Goal: Information Seeking & Learning: Learn about a topic

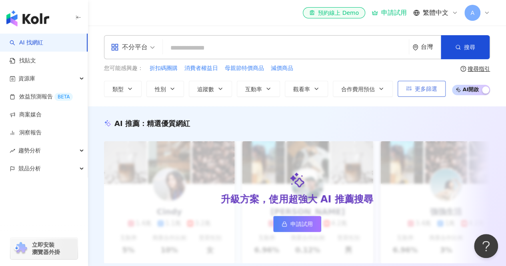
click at [426, 90] on span "更多篩選" at bounding box center [426, 89] width 22 height 6
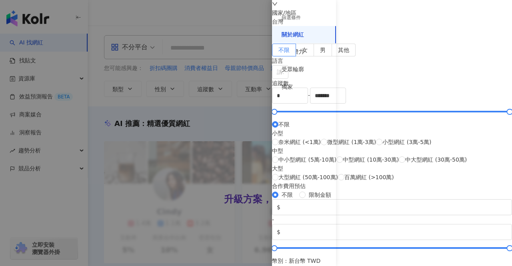
scroll to position [40, 0]
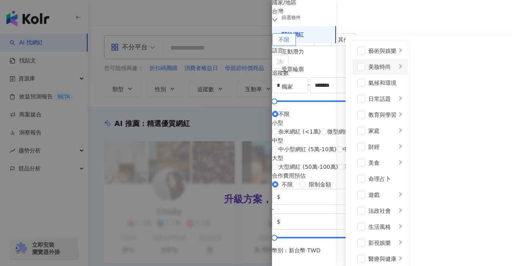
scroll to position [0, 0]
click at [360, 178] on div "關於網紅 類型 ( 請選擇您想要的類型 ) 尚未選擇任何類型 藝術與娛樂 美妝時尚 氣候和環境 日常話題 教育與學習 家庭 財經 美食 命理占卜 遊戲 法政社…" at bounding box center [392, 107] width 240 height 295
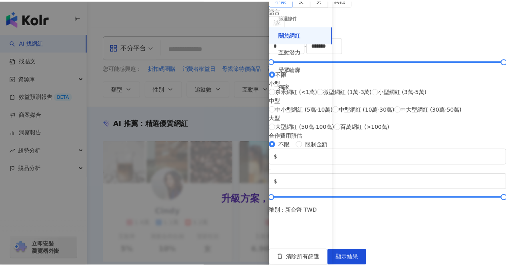
scroll to position [337, 0]
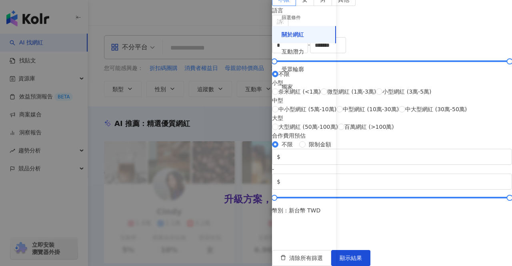
click at [162, 123] on div at bounding box center [256, 133] width 512 height 266
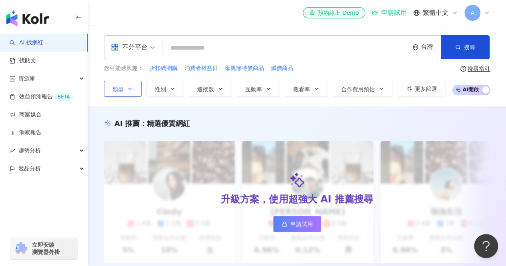
drag, startPoint x: 113, startPoint y: 89, endPoint x: 123, endPoint y: 91, distance: 9.3
click at [123, 91] on span "類型" at bounding box center [118, 89] width 11 height 6
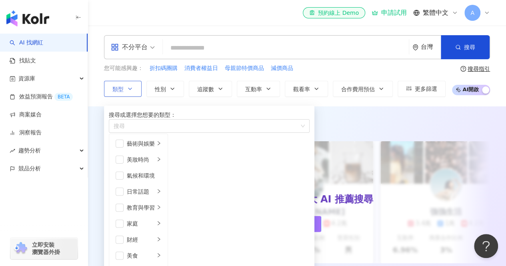
click at [123, 90] on span "類型" at bounding box center [118, 89] width 11 height 6
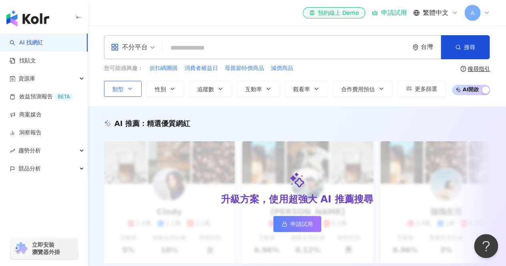
click at [126, 86] on button "類型" at bounding box center [123, 89] width 38 height 16
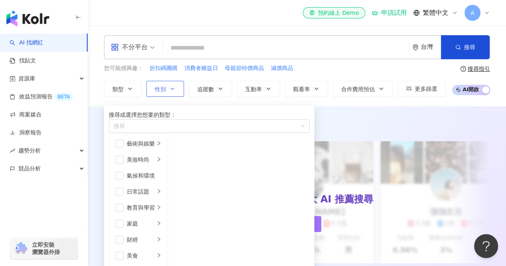
click at [162, 86] on span "性別" at bounding box center [160, 89] width 11 height 6
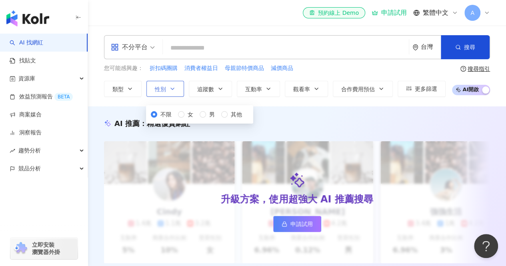
click at [170, 90] on icon "button" at bounding box center [172, 89] width 6 height 6
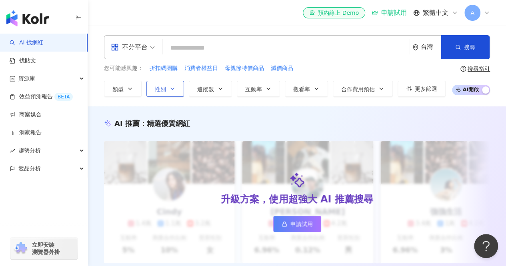
click at [170, 91] on icon "button" at bounding box center [172, 89] width 6 height 6
